Goal: Contribute content

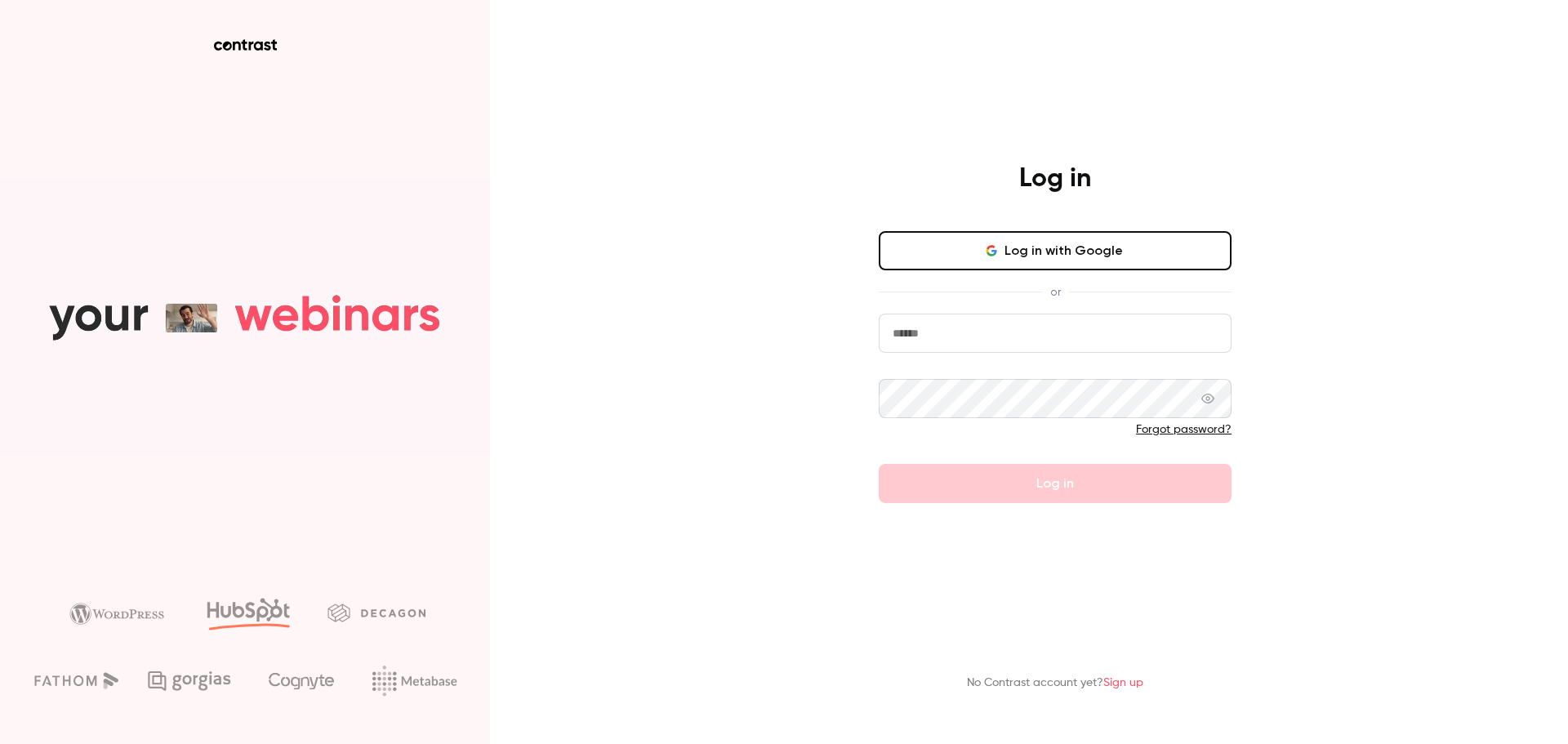
click at [1143, 253] on button "Log in with Google" at bounding box center [1055, 251] width 353 height 40
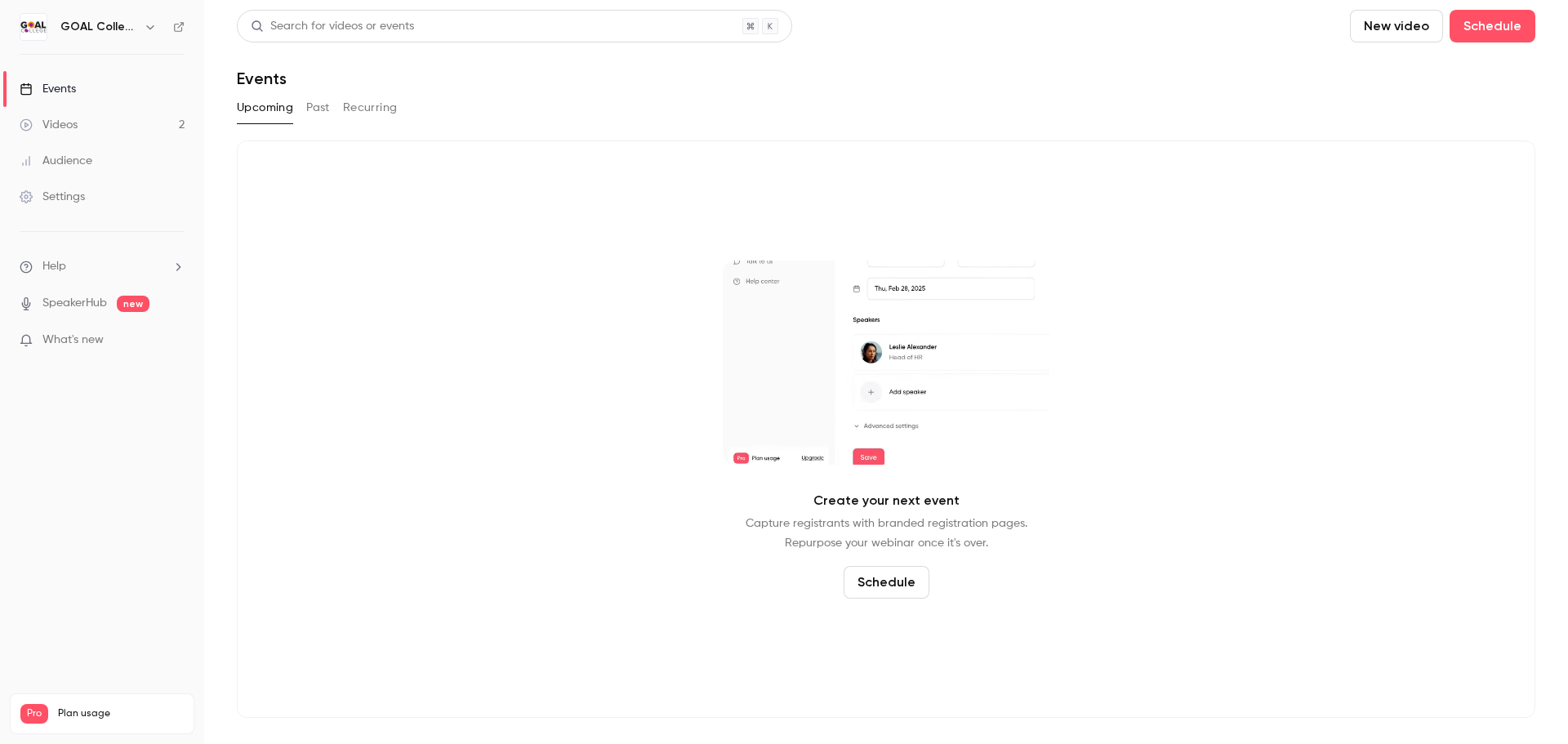
click at [94, 118] on link "Videos 2" at bounding box center [102, 125] width 204 height 36
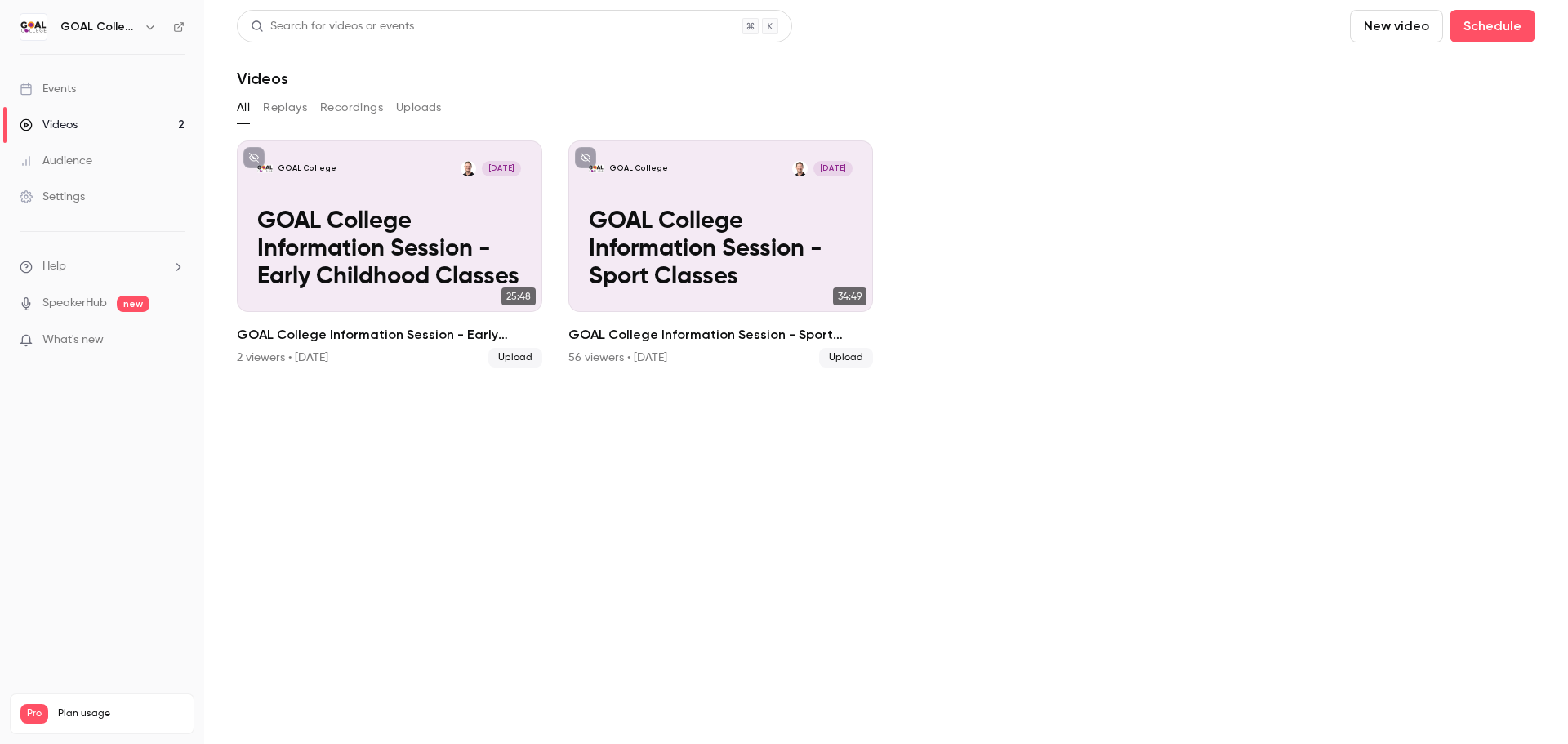
click at [1408, 28] on button "New video" at bounding box center [1396, 25] width 94 height 33
click at [1418, 113] on div "Upload" at bounding box center [1456, 113] width 124 height 16
click at [1422, 23] on button "New video" at bounding box center [1396, 25] width 94 height 33
click at [1430, 113] on div "Upload" at bounding box center [1456, 113] width 124 height 16
